Goal: Task Accomplishment & Management: Use online tool/utility

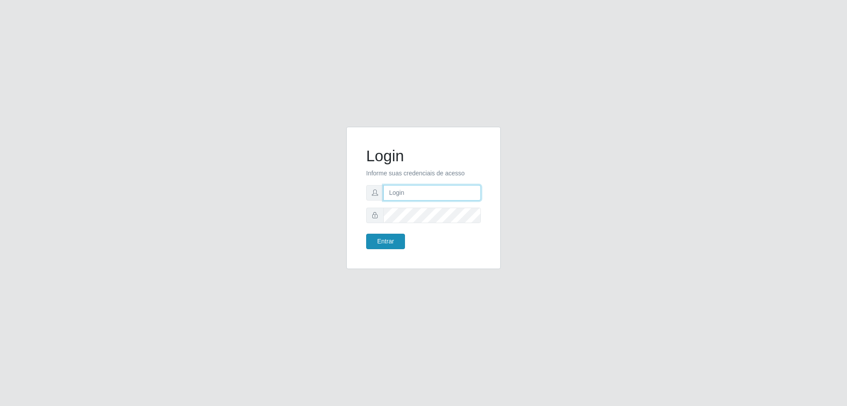
type input "[EMAIL_ADDRESS][DOMAIN_NAME]"
click at [381, 242] on button "Entrar" at bounding box center [385, 240] width 39 height 15
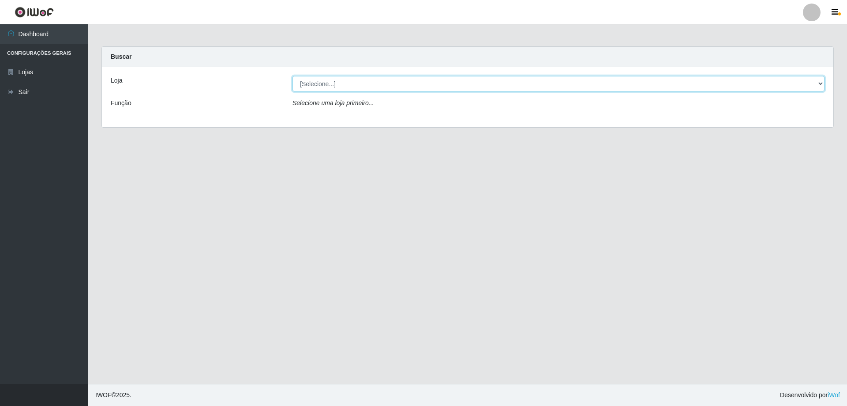
click at [818, 82] on select "[Selecione...] SuperShow Bis - [GEOGRAPHIC_DATA]" at bounding box center [559, 83] width 532 height 15
select select "59"
click at [293, 76] on select "[Selecione...] SuperShow Bis - [GEOGRAPHIC_DATA]" at bounding box center [559, 83] width 532 height 15
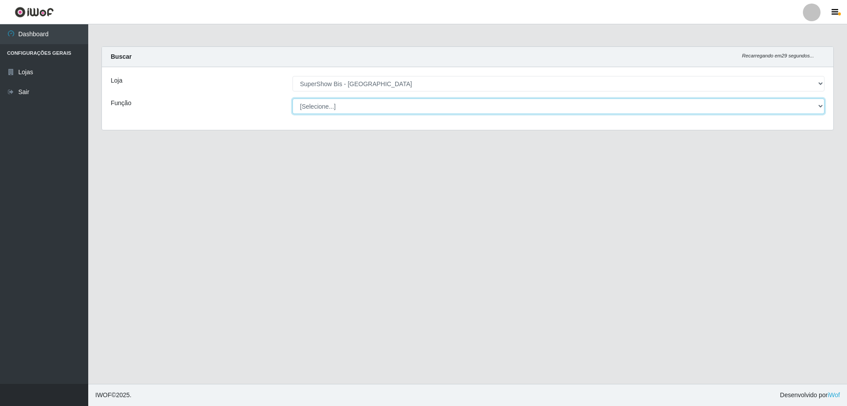
drag, startPoint x: 752, startPoint y: 91, endPoint x: 582, endPoint y: 109, distance: 171.3
click at [582, 109] on select "[Selecione...] ASG ASG + ASG ++ Auxiliar de Cozinha Embalador Embalador + Embal…" at bounding box center [559, 105] width 532 height 15
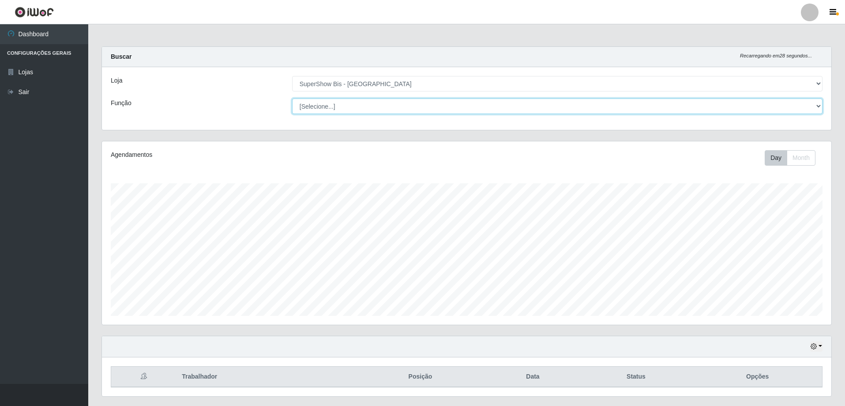
click at [582, 109] on select "[Selecione...] ASG ASG + ASG ++ Auxiliar de Cozinha Embalador Embalador + Embal…" at bounding box center [557, 105] width 530 height 15
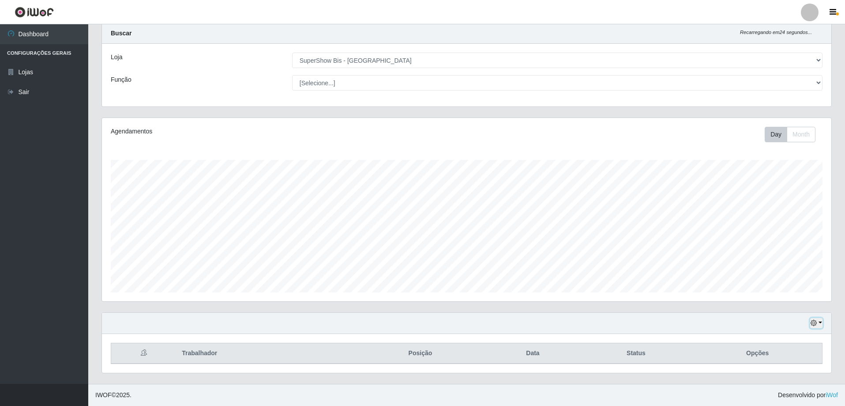
click at [820, 324] on button "button" at bounding box center [816, 323] width 12 height 10
click at [805, 269] on button "3 dias" at bounding box center [787, 271] width 70 height 19
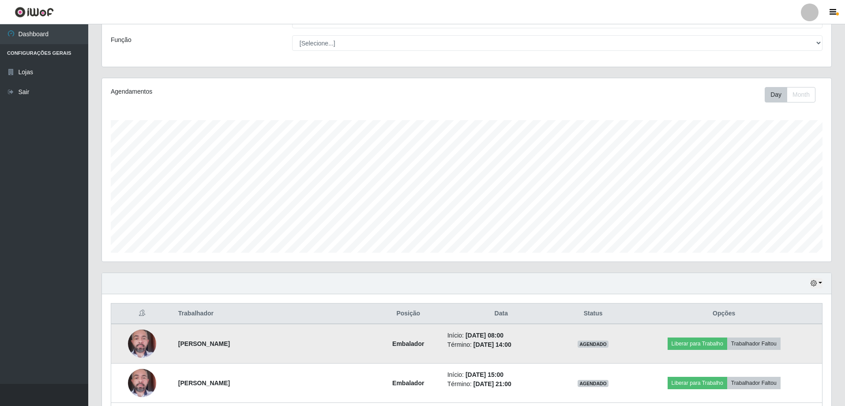
scroll to position [0, 0]
